Goal: Transaction & Acquisition: Purchase product/service

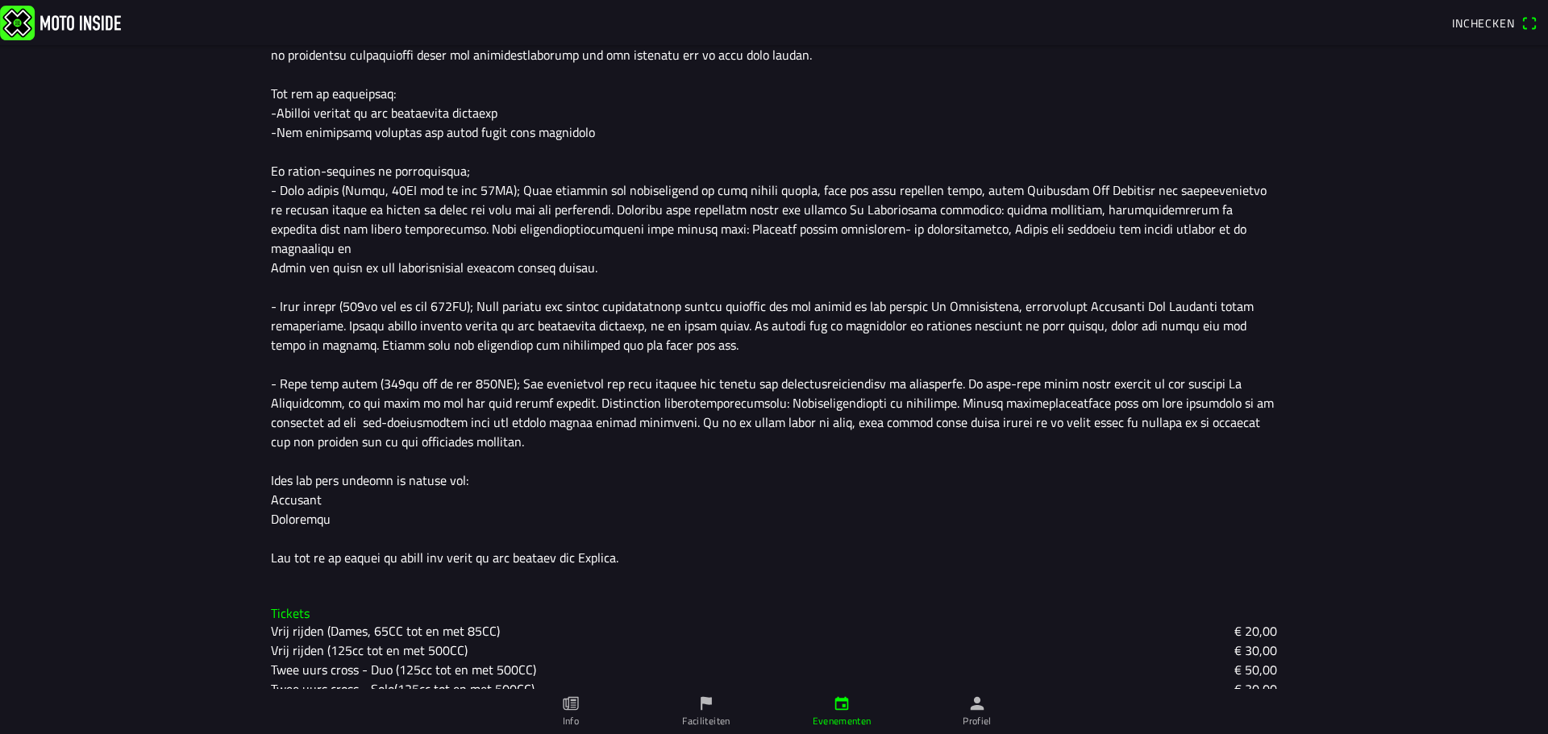
scroll to position [564, 0]
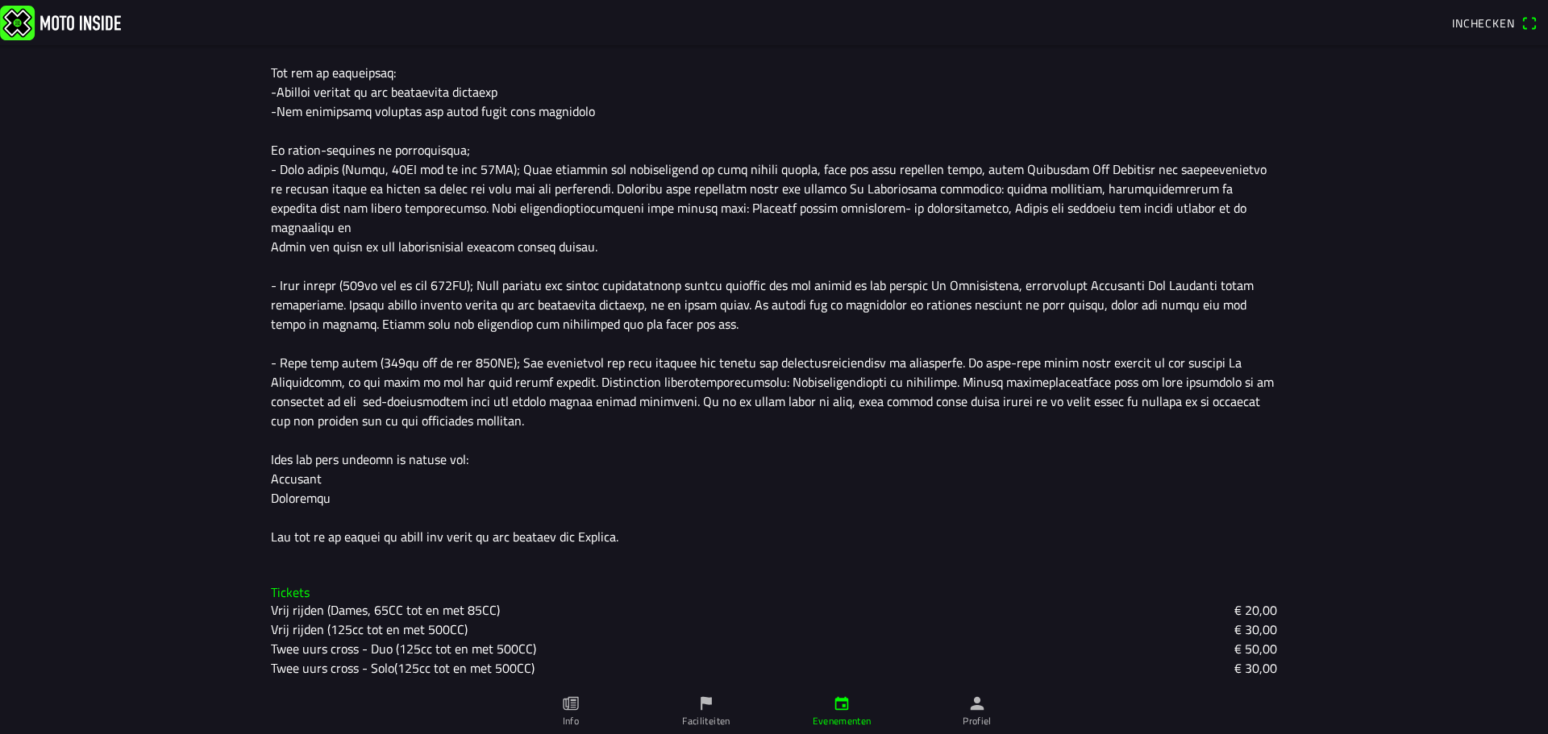
click at [0, 0] on slot "Vrij rijden (125cc tot en met 500CC)" at bounding box center [0, 0] width 0 height 0
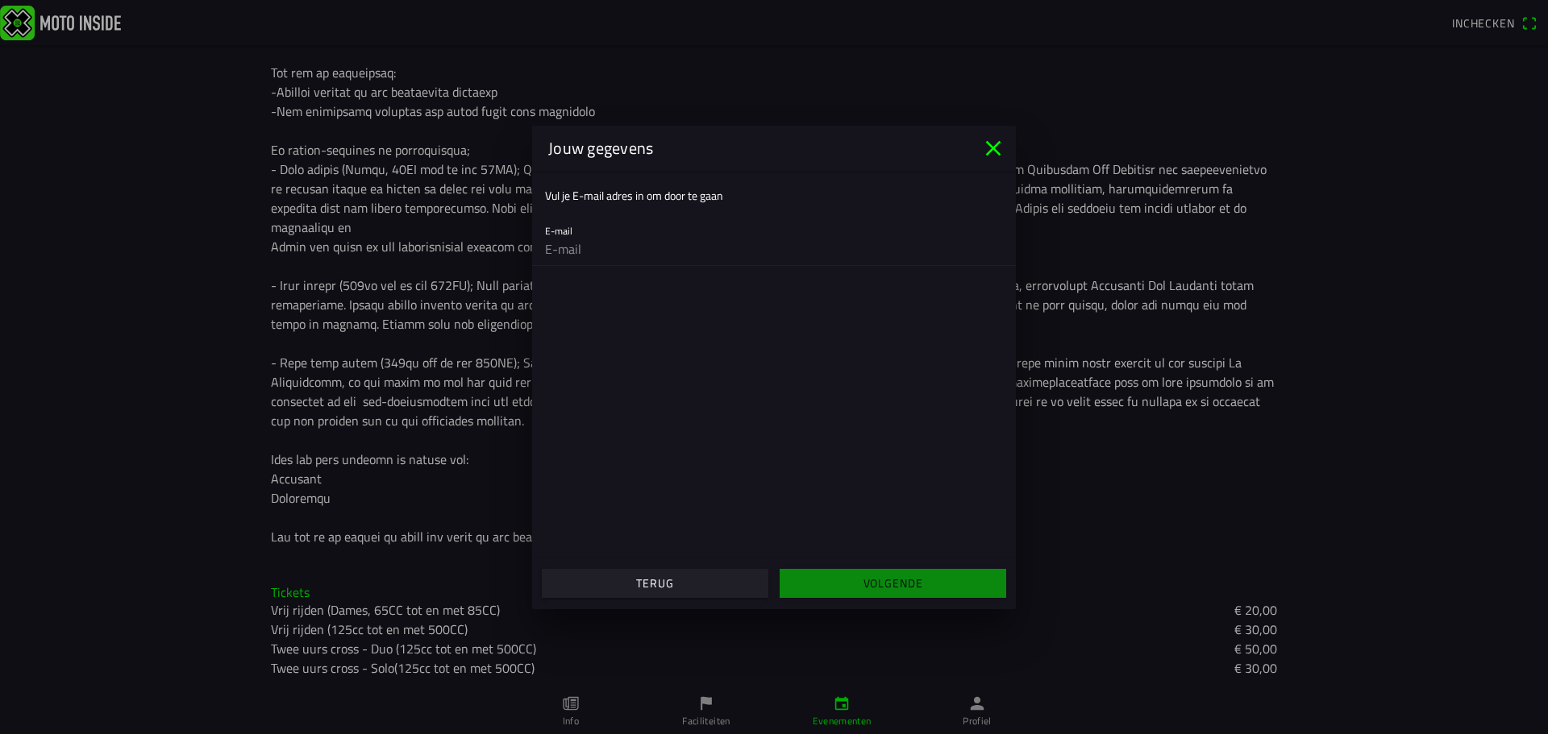
click at [993, 144] on icon "close" at bounding box center [993, 148] width 26 height 26
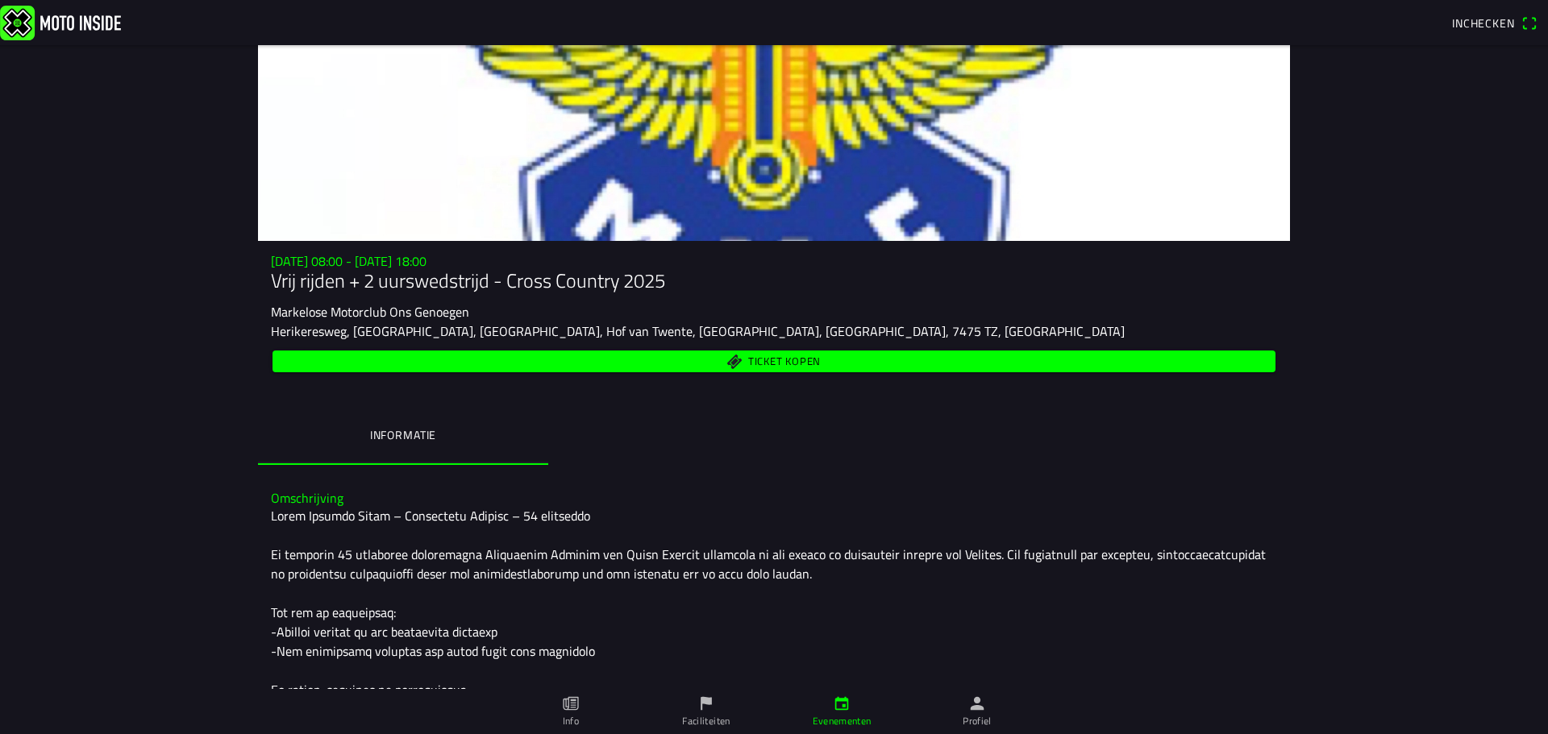
scroll to position [0, 0]
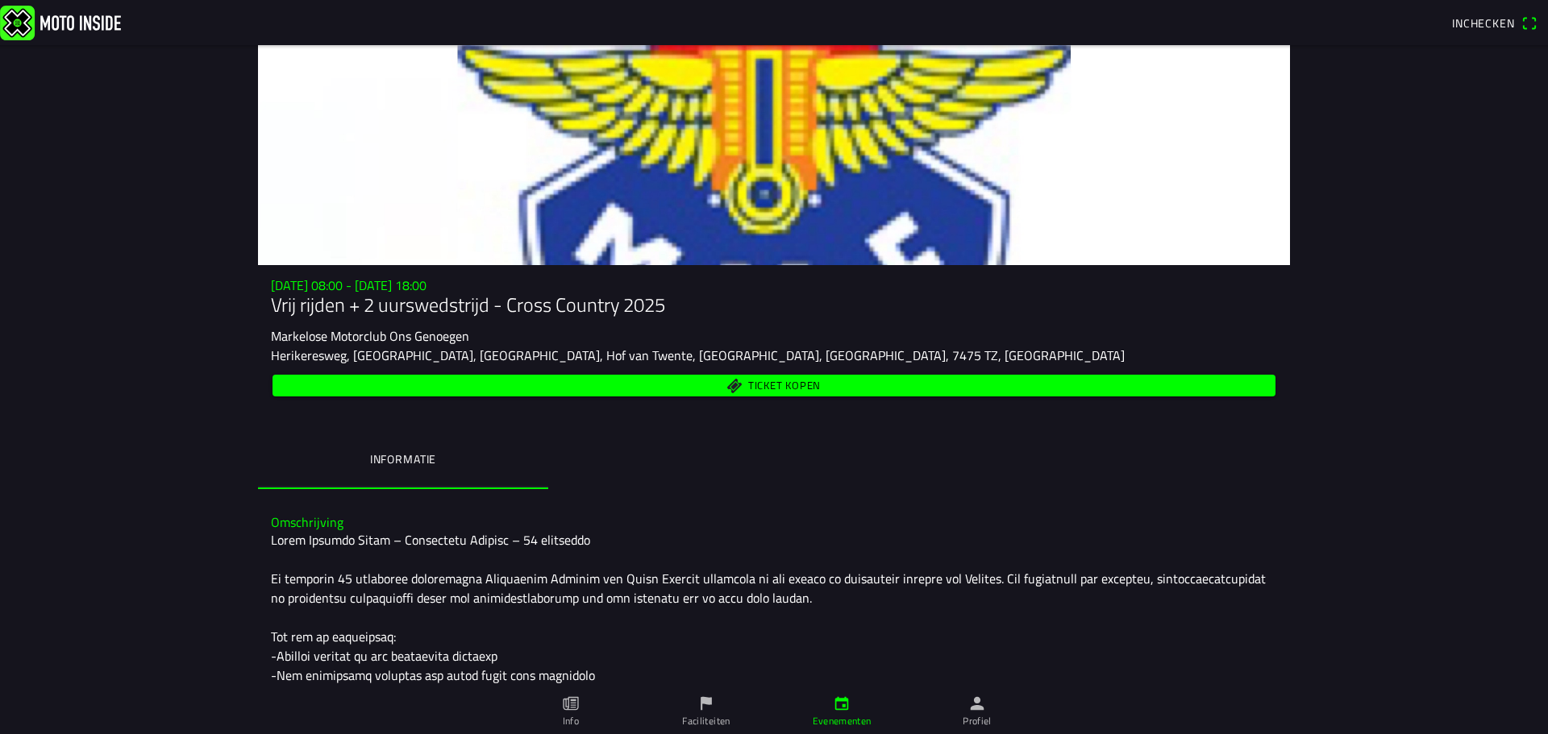
click at [493, 382] on span "Ticket kopen" at bounding box center [774, 386] width 984 height 22
click at [37, 385] on ion-backdrop at bounding box center [774, 367] width 1548 height 734
